Goal: Information Seeking & Learning: Learn about a topic

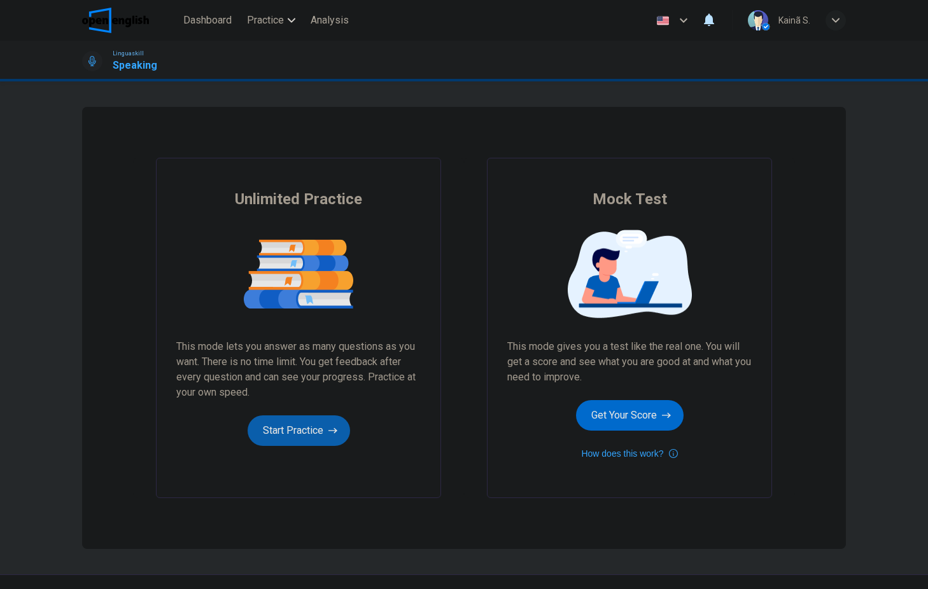
click at [270, 438] on button "Start Practice" at bounding box center [299, 431] width 102 height 31
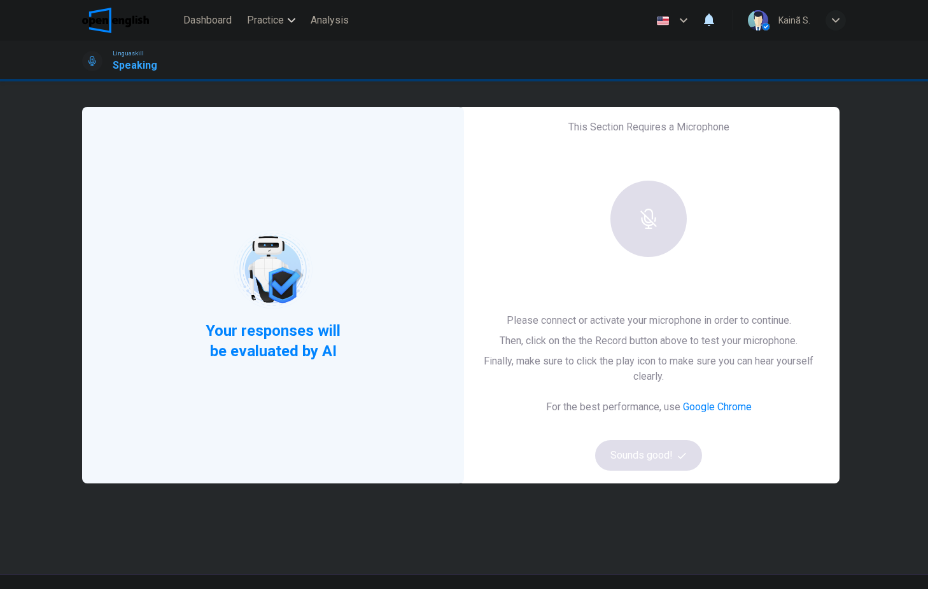
click at [651, 229] on div at bounding box center [648, 219] width 137 height 76
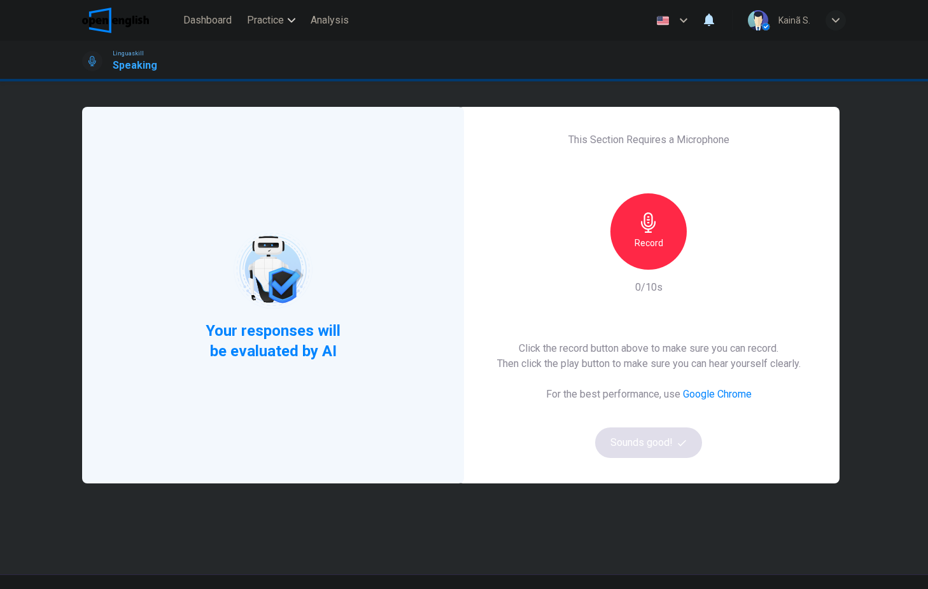
click at [633, 223] on div "Record" at bounding box center [648, 231] width 76 height 76
click at [655, 219] on icon "button" at bounding box center [648, 223] width 20 height 20
click at [651, 438] on button "Sounds good!" at bounding box center [648, 443] width 107 height 31
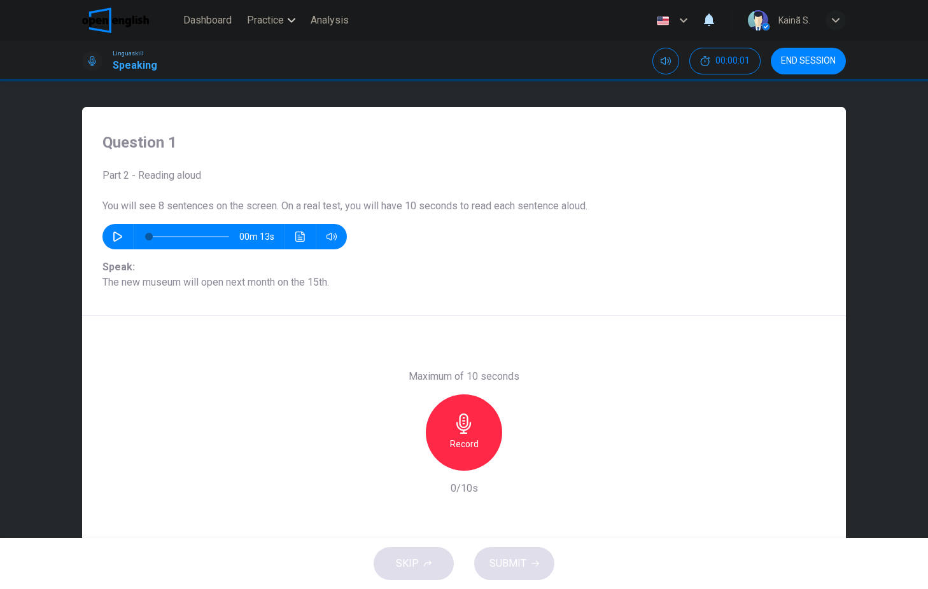
click at [120, 231] on button "button" at bounding box center [118, 236] width 20 height 25
type input "*"
click at [496, 438] on div "Record" at bounding box center [464, 433] width 76 height 76
click at [462, 451] on h6 "Stop" at bounding box center [463, 444] width 19 height 15
click at [522, 552] on button "SUBMIT" at bounding box center [514, 563] width 80 height 33
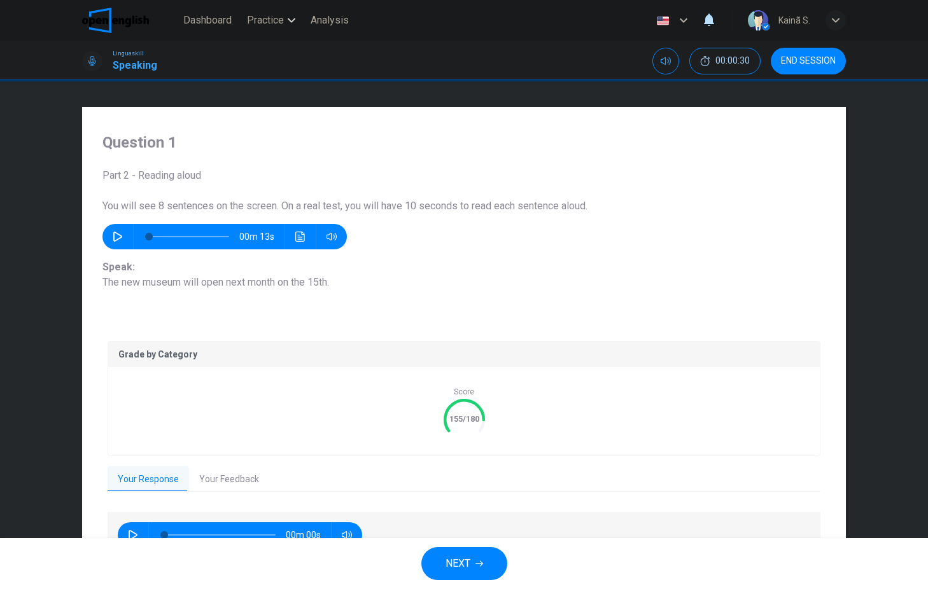
scroll to position [73, 0]
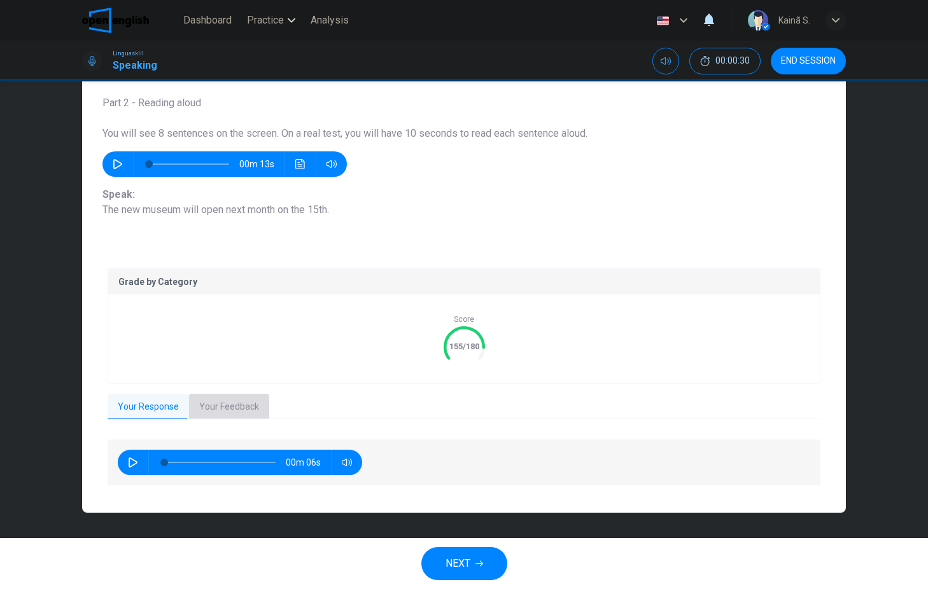
click at [211, 407] on button "Your Feedback" at bounding box center [229, 407] width 80 height 27
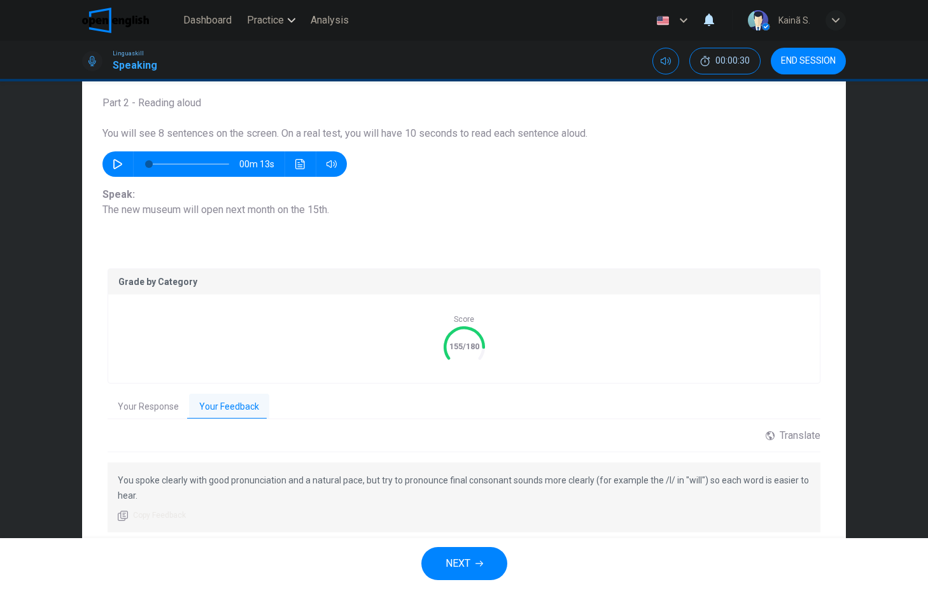
click at [477, 563] on icon "button" at bounding box center [479, 564] width 8 height 8
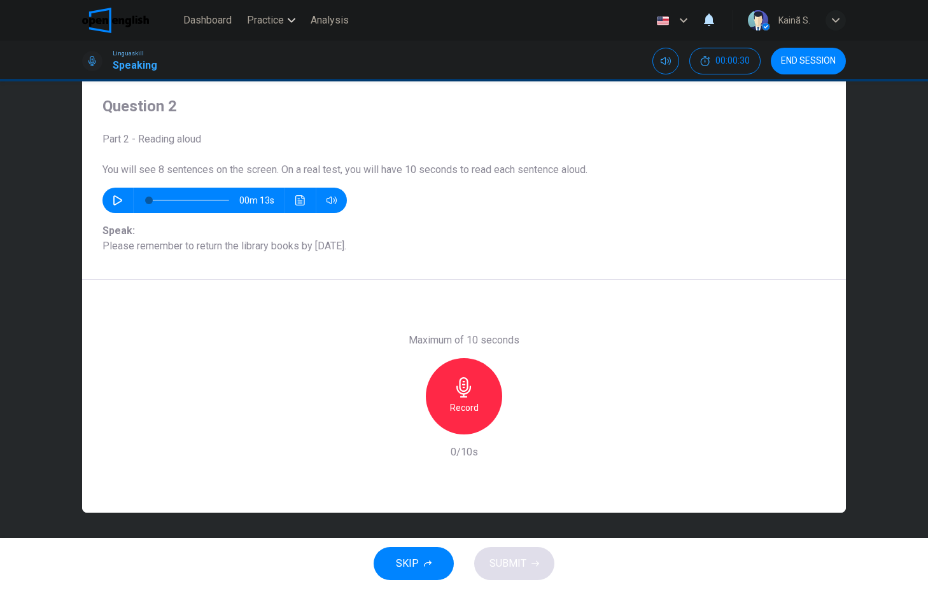
scroll to position [36, 0]
click at [467, 402] on h6 "Record" at bounding box center [464, 407] width 29 height 15
click at [480, 375] on div "Stop" at bounding box center [464, 396] width 76 height 76
click at [529, 559] on button "SUBMIT" at bounding box center [514, 563] width 80 height 33
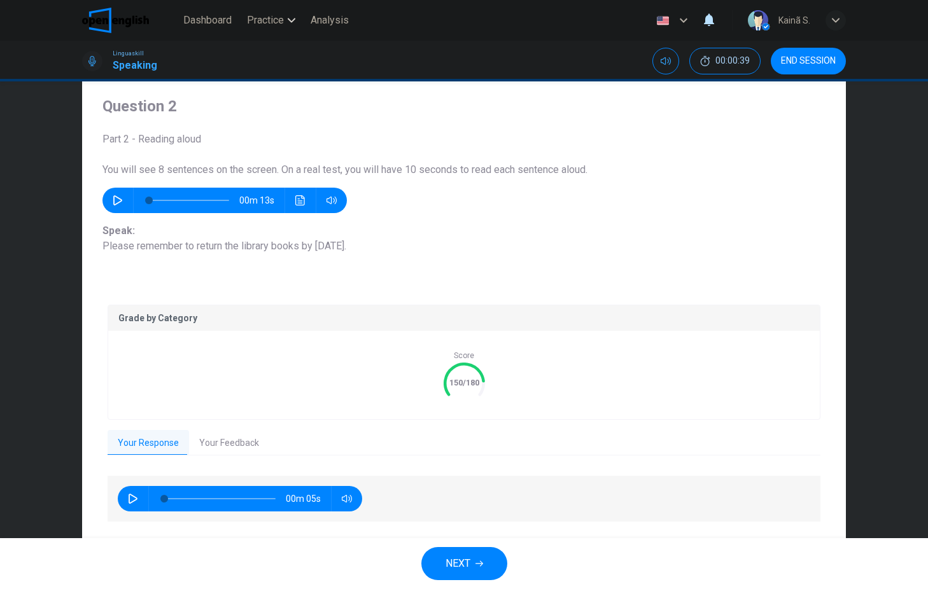
click at [480, 555] on button "NEXT" at bounding box center [464, 563] width 86 height 33
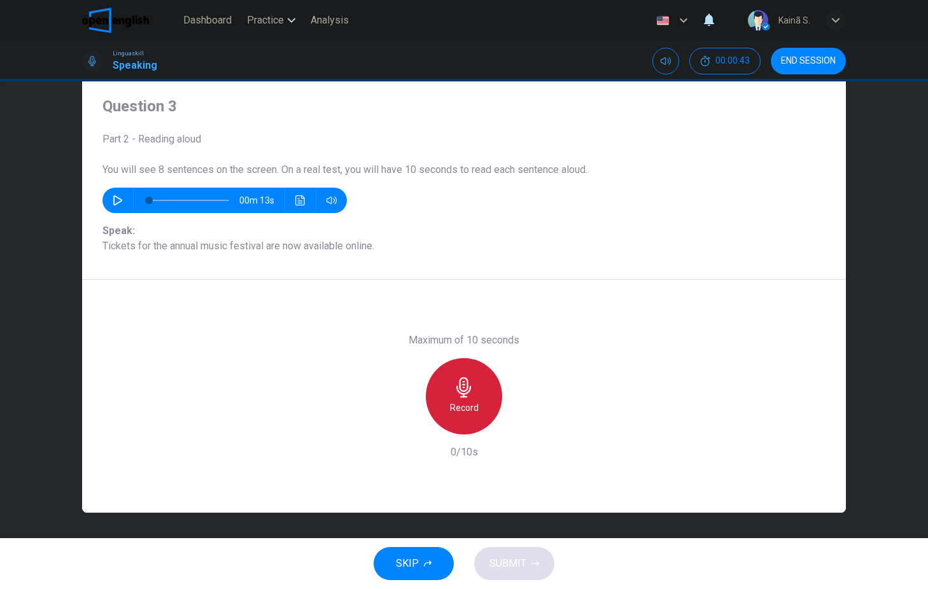
click at [466, 396] on icon "button" at bounding box center [464, 387] width 20 height 20
click at [465, 398] on div "Stop" at bounding box center [464, 396] width 76 height 76
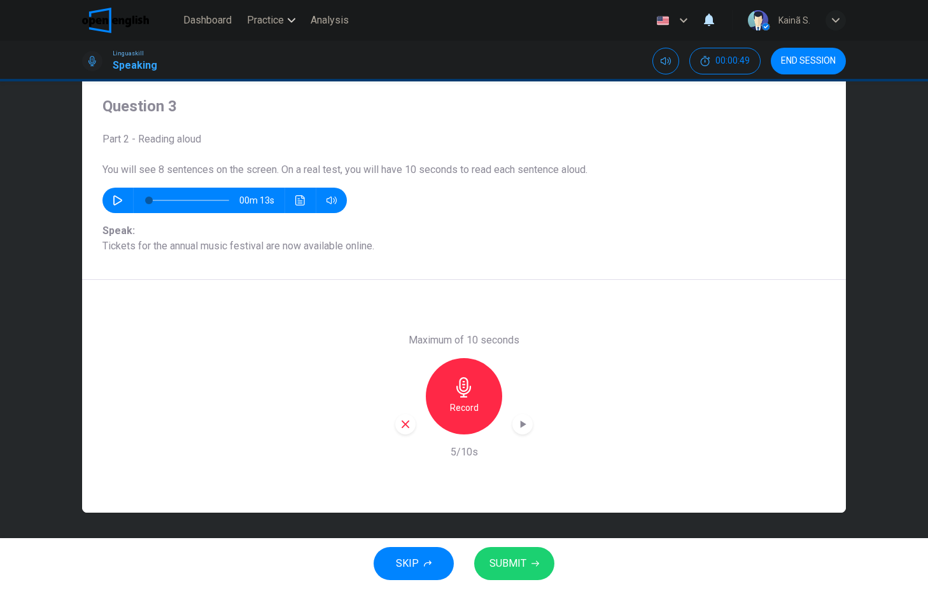
click at [408, 424] on icon "button" at bounding box center [405, 424] width 11 height 11
click at [473, 393] on div "Record" at bounding box center [464, 396] width 76 height 76
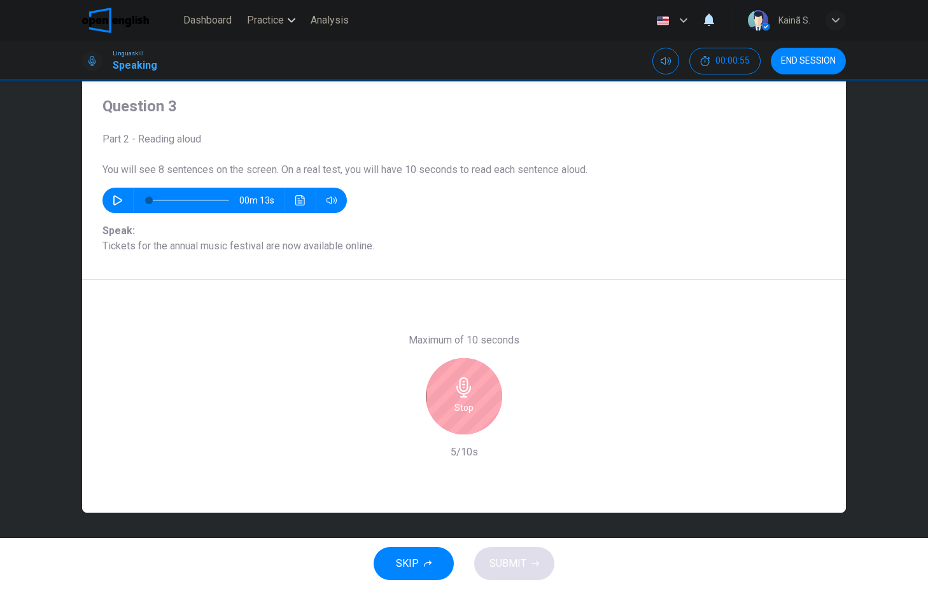
click at [473, 393] on div "Stop" at bounding box center [464, 396] width 76 height 76
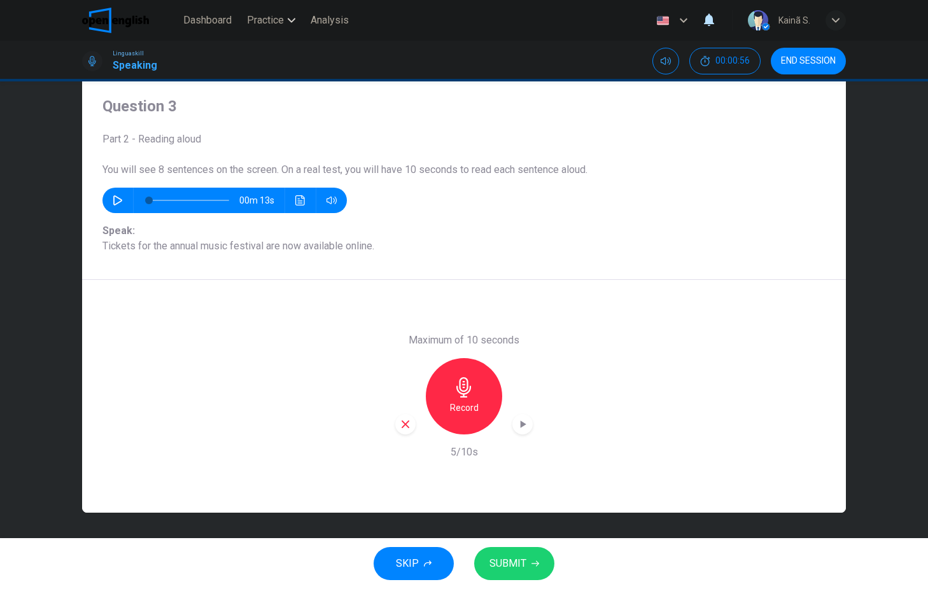
click at [507, 562] on span "SUBMIT" at bounding box center [507, 564] width 37 height 18
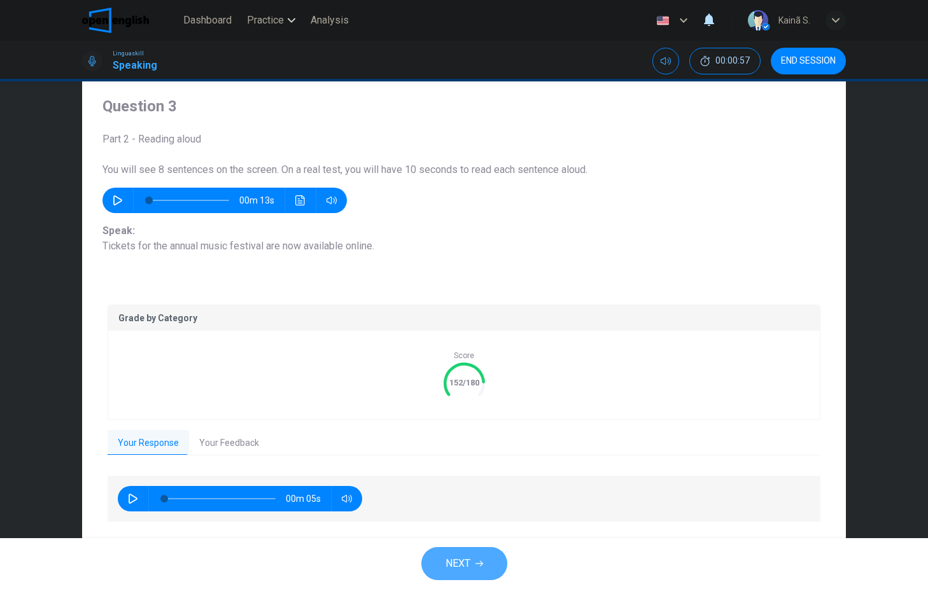
click at [468, 566] on span "NEXT" at bounding box center [457, 564] width 25 height 18
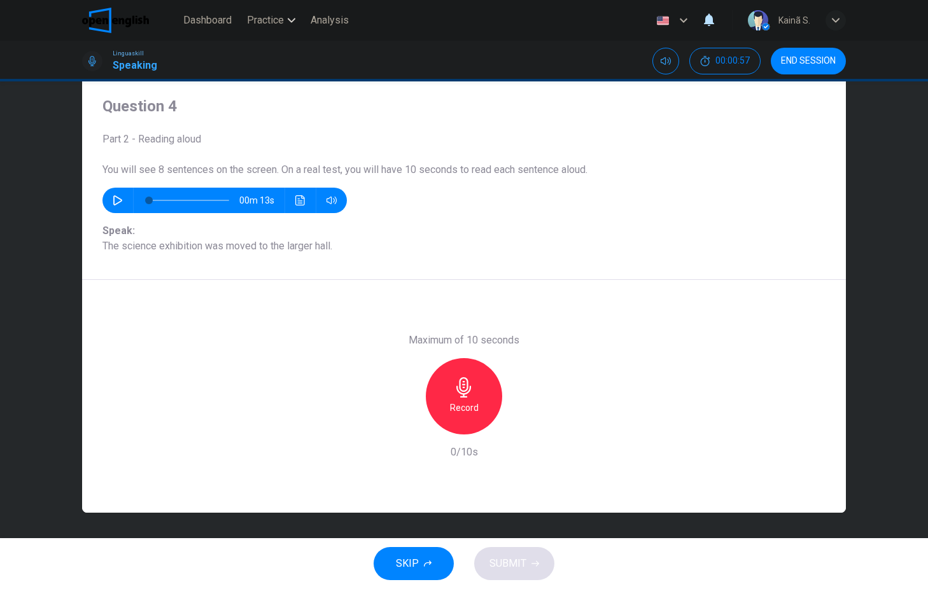
click at [462, 395] on icon "button" at bounding box center [464, 387] width 20 height 20
click at [462, 396] on icon "button" at bounding box center [463, 387] width 15 height 20
click at [505, 566] on span "SUBMIT" at bounding box center [507, 564] width 37 height 18
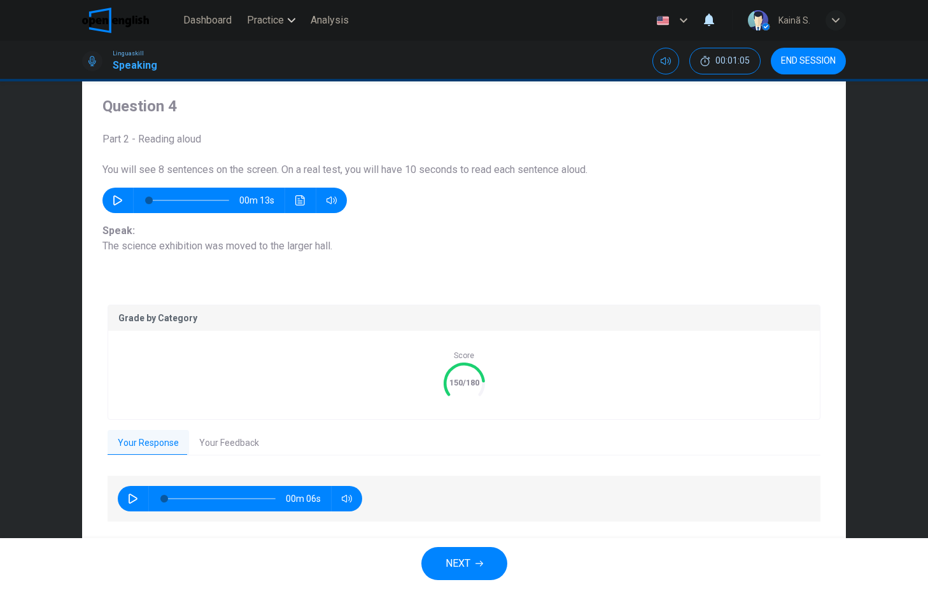
click at [453, 550] on button "NEXT" at bounding box center [464, 563] width 86 height 33
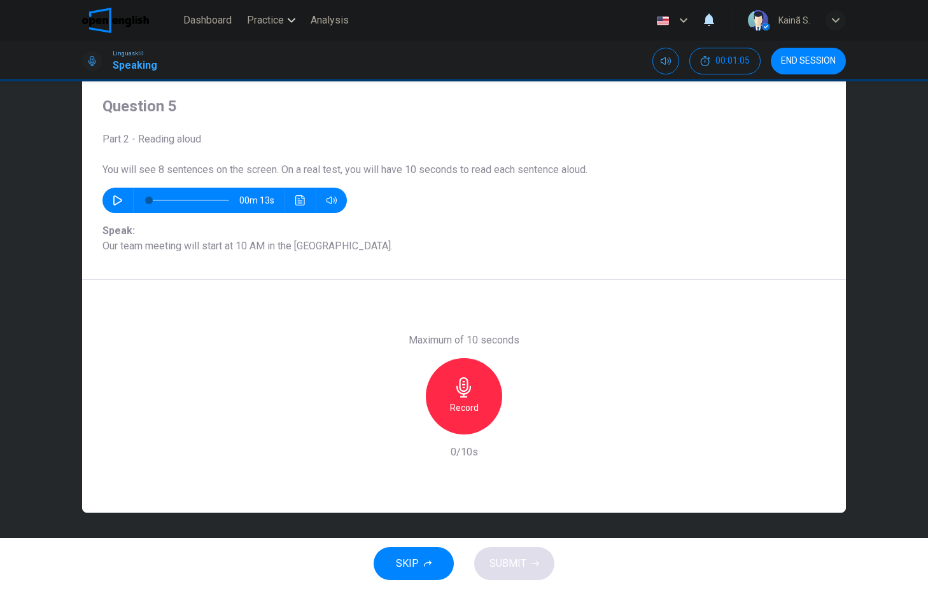
click at [484, 395] on div "Record" at bounding box center [464, 396] width 76 height 76
click at [475, 391] on div "Stop" at bounding box center [464, 396] width 76 height 76
click at [491, 549] on button "SUBMIT" at bounding box center [514, 563] width 80 height 33
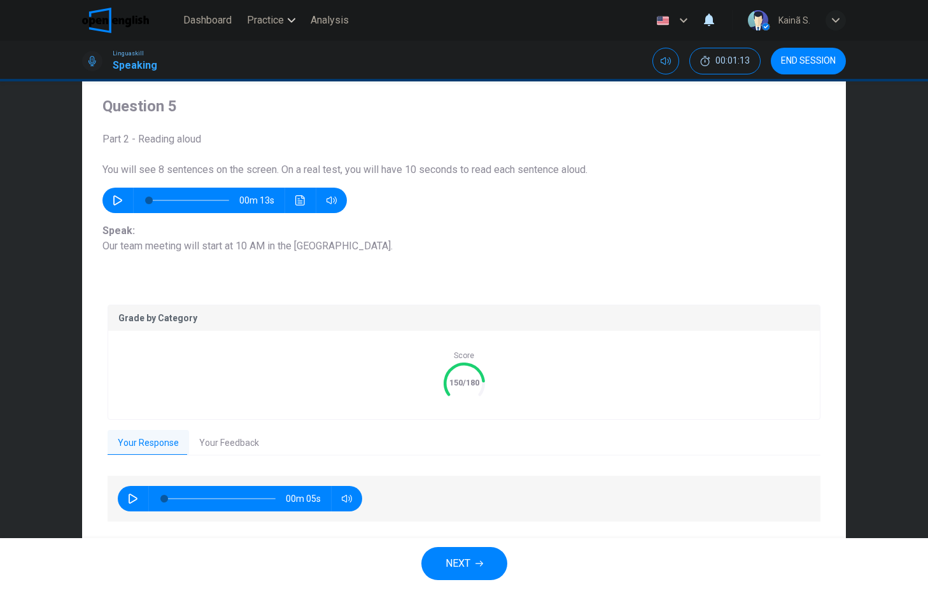
click at [486, 569] on button "NEXT" at bounding box center [464, 563] width 86 height 33
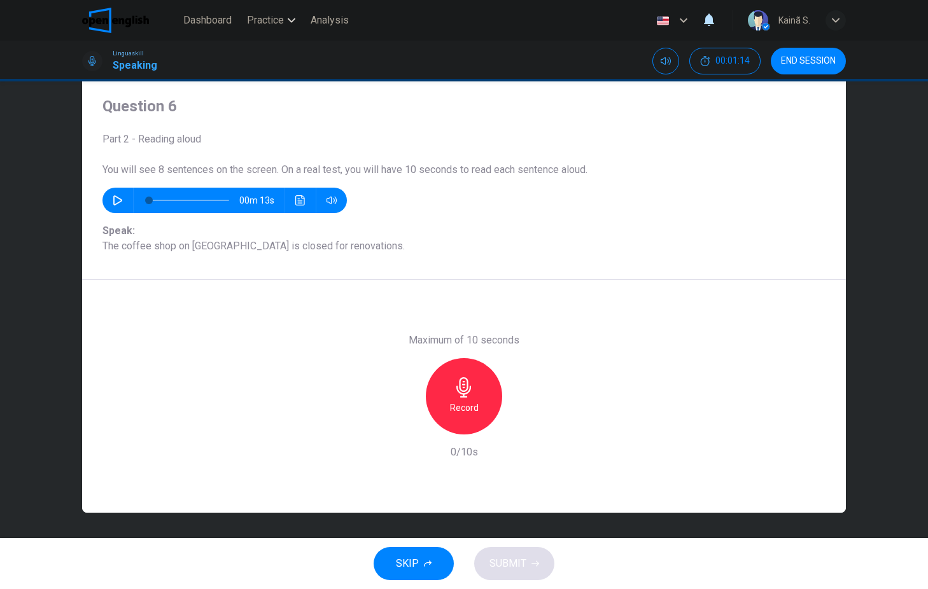
click at [466, 390] on icon "button" at bounding box center [464, 387] width 20 height 20
click at [472, 392] on div "Stop" at bounding box center [464, 396] width 76 height 76
click at [510, 567] on span "SUBMIT" at bounding box center [507, 564] width 37 height 18
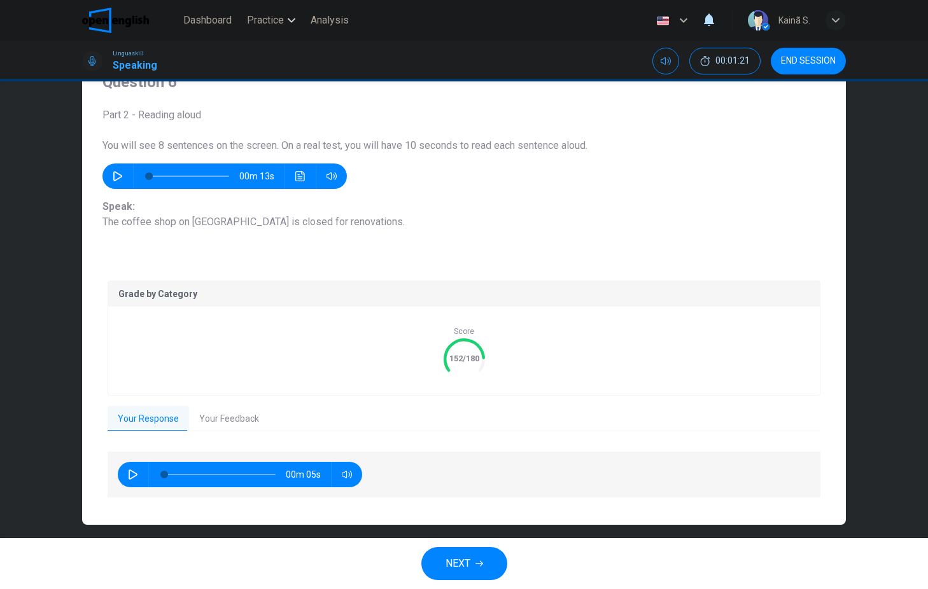
scroll to position [73, 0]
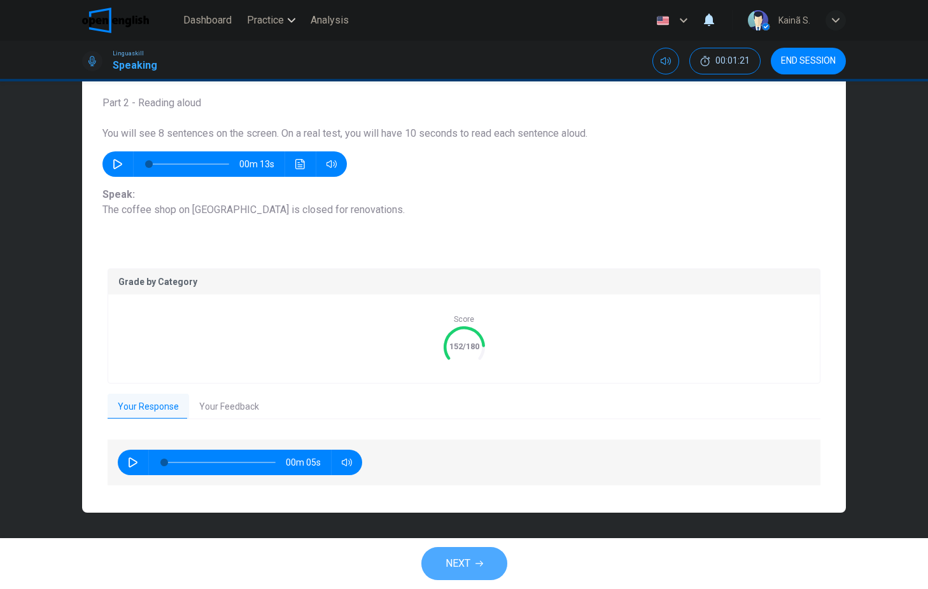
click at [465, 561] on span "NEXT" at bounding box center [457, 564] width 25 height 18
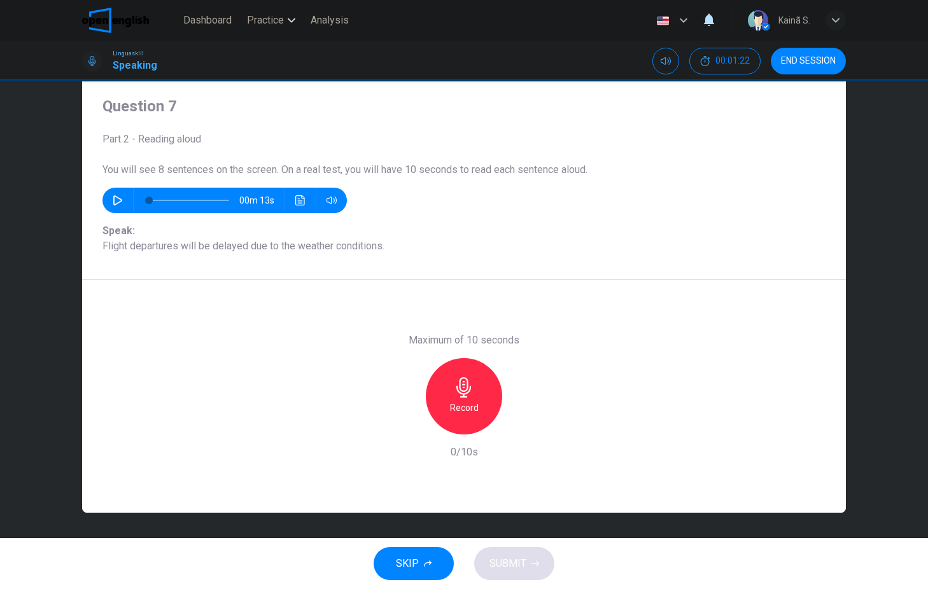
click at [463, 396] on icon "button" at bounding box center [464, 387] width 20 height 20
click at [463, 396] on icon "button" at bounding box center [463, 387] width 15 height 20
click at [520, 563] on span "SUBMIT" at bounding box center [507, 564] width 37 height 18
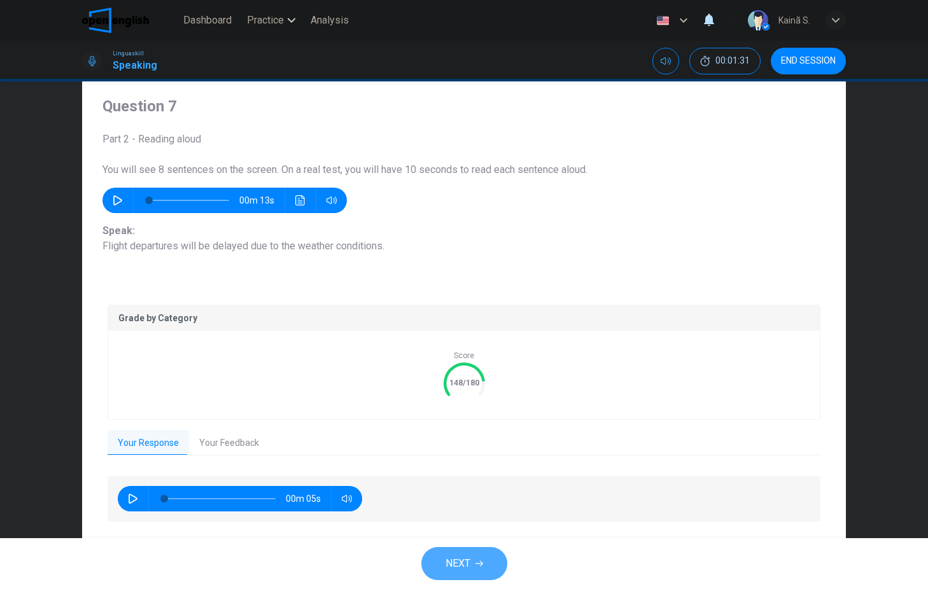
click at [489, 558] on button "NEXT" at bounding box center [464, 563] width 86 height 33
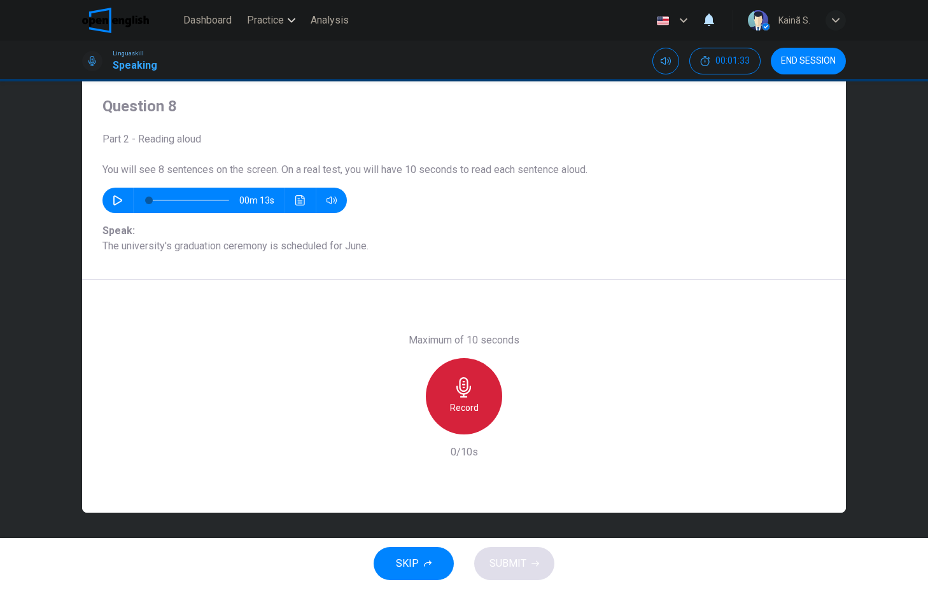
click at [453, 373] on div "Record" at bounding box center [464, 396] width 76 height 76
click at [473, 409] on div "Stop" at bounding box center [464, 396] width 76 height 76
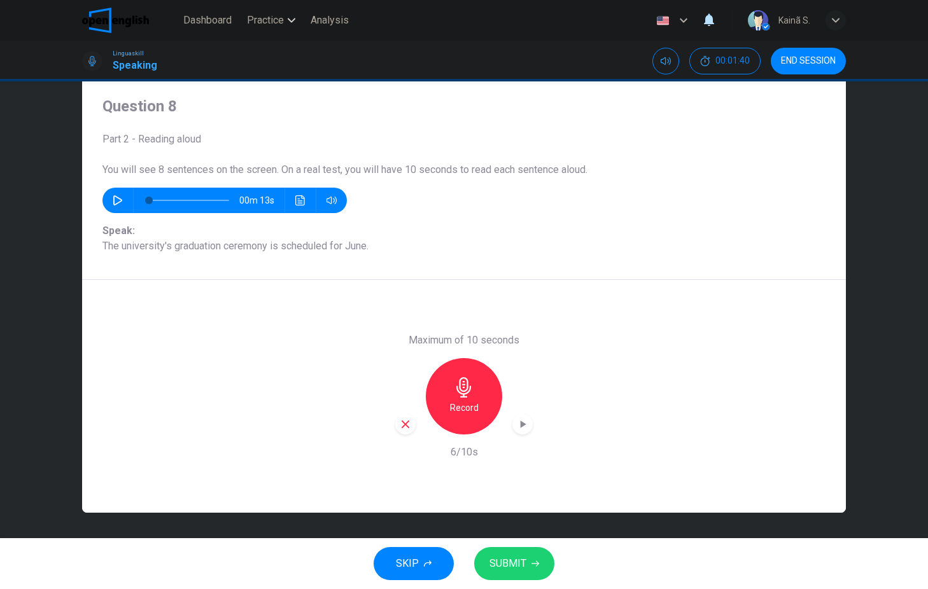
click at [525, 562] on span "SUBMIT" at bounding box center [507, 564] width 37 height 18
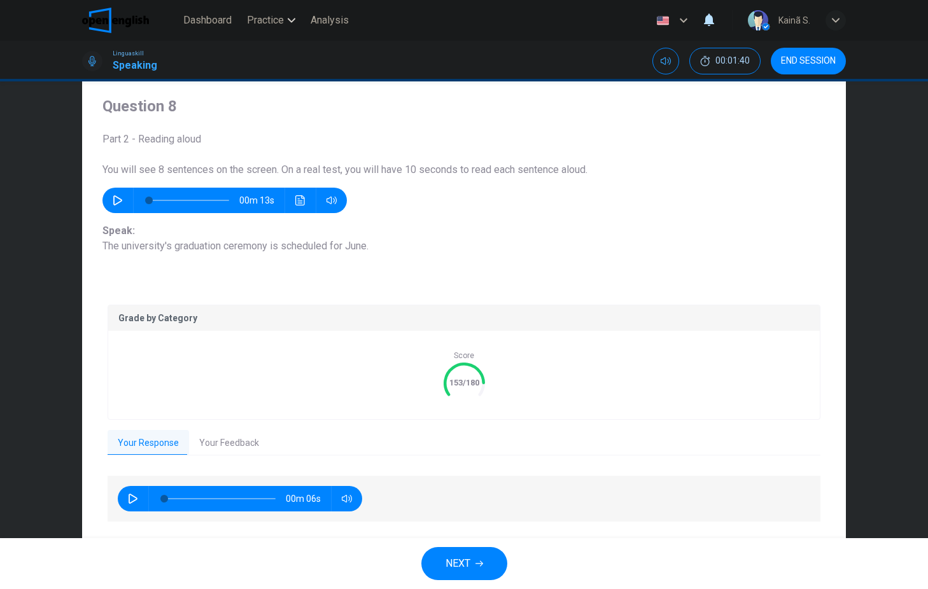
click at [461, 566] on span "NEXT" at bounding box center [457, 564] width 25 height 18
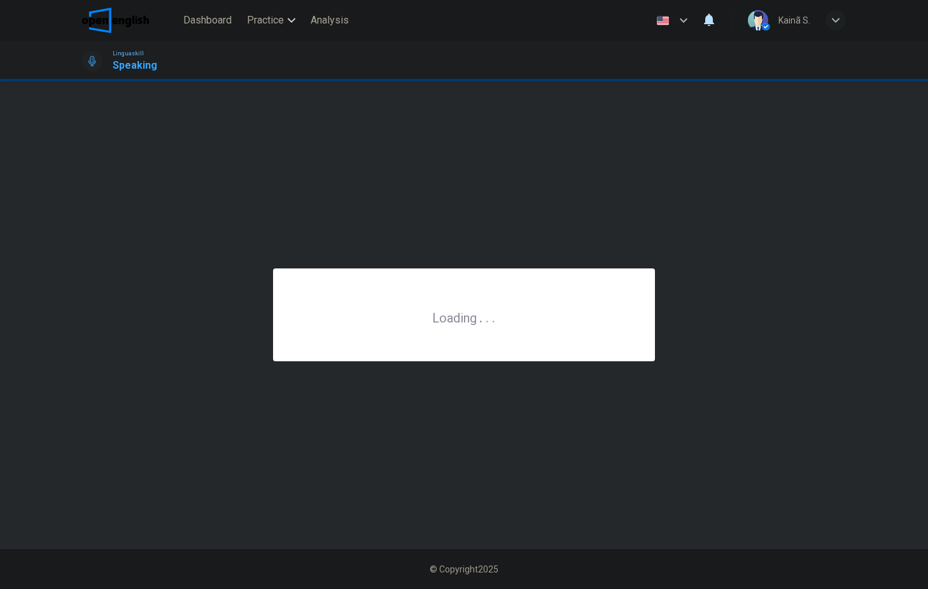
scroll to position [0, 0]
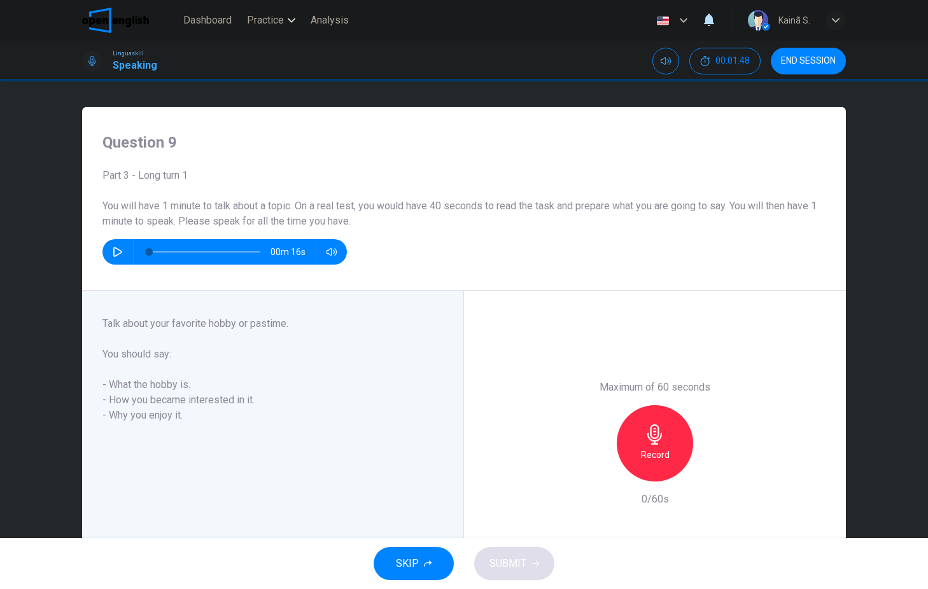
click at [674, 441] on div "Record" at bounding box center [655, 443] width 76 height 76
click at [673, 445] on div "Stop" at bounding box center [655, 443] width 76 height 76
click at [536, 560] on icon "button" at bounding box center [535, 564] width 8 height 8
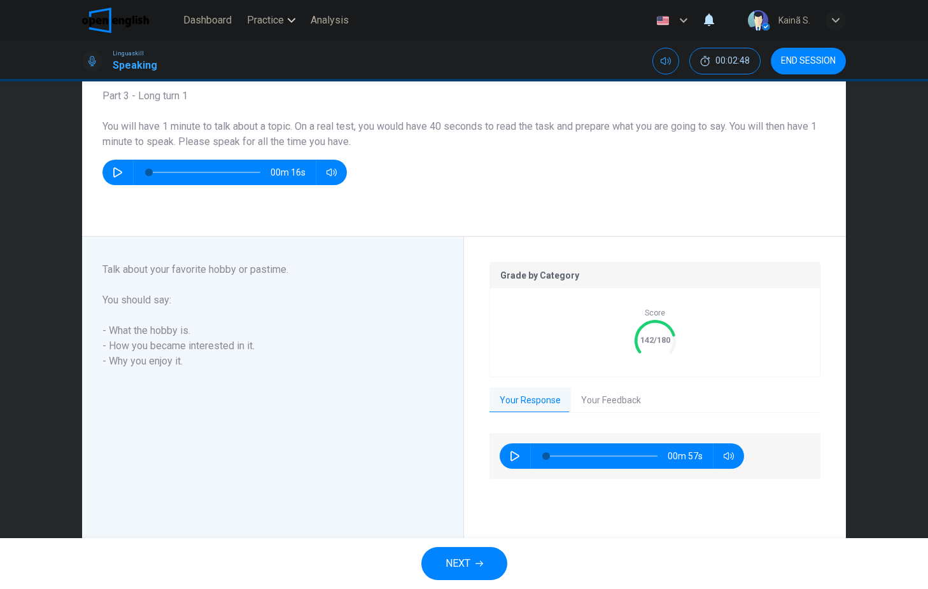
scroll to position [109, 0]
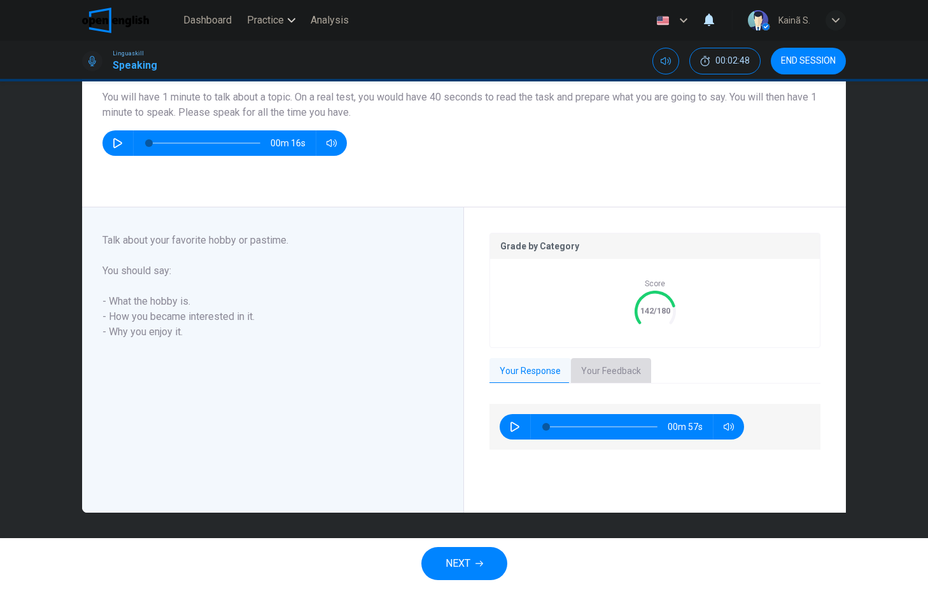
click at [612, 369] on button "Your Feedback" at bounding box center [611, 371] width 80 height 27
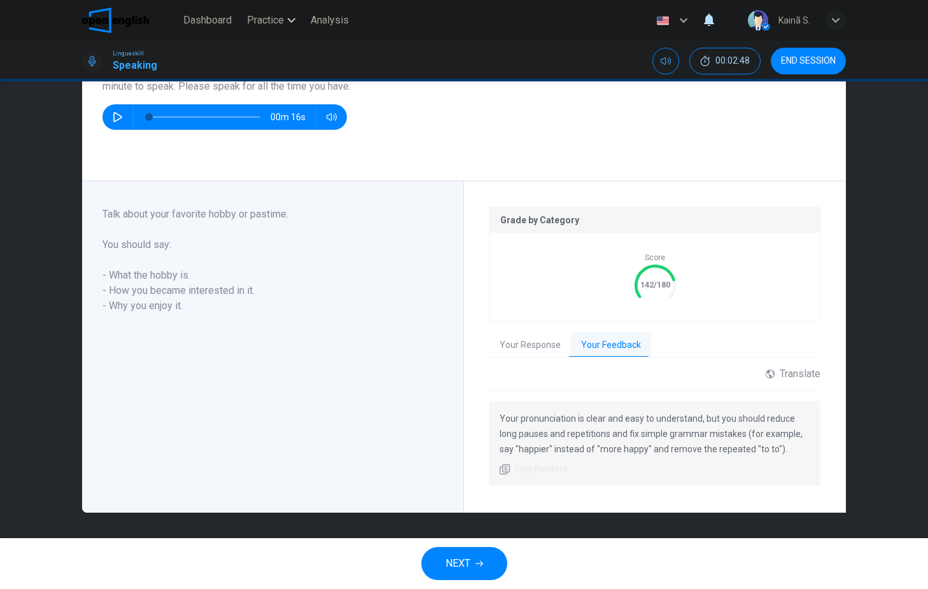
scroll to position [0, 0]
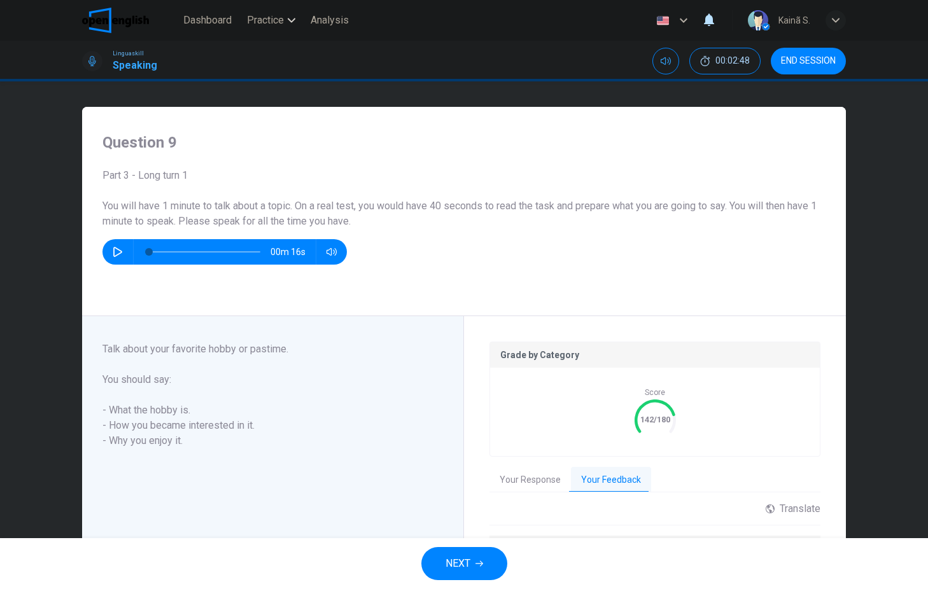
click at [822, 60] on span "END SESSION" at bounding box center [808, 61] width 55 height 10
